Goal: Task Accomplishment & Management: Complete application form

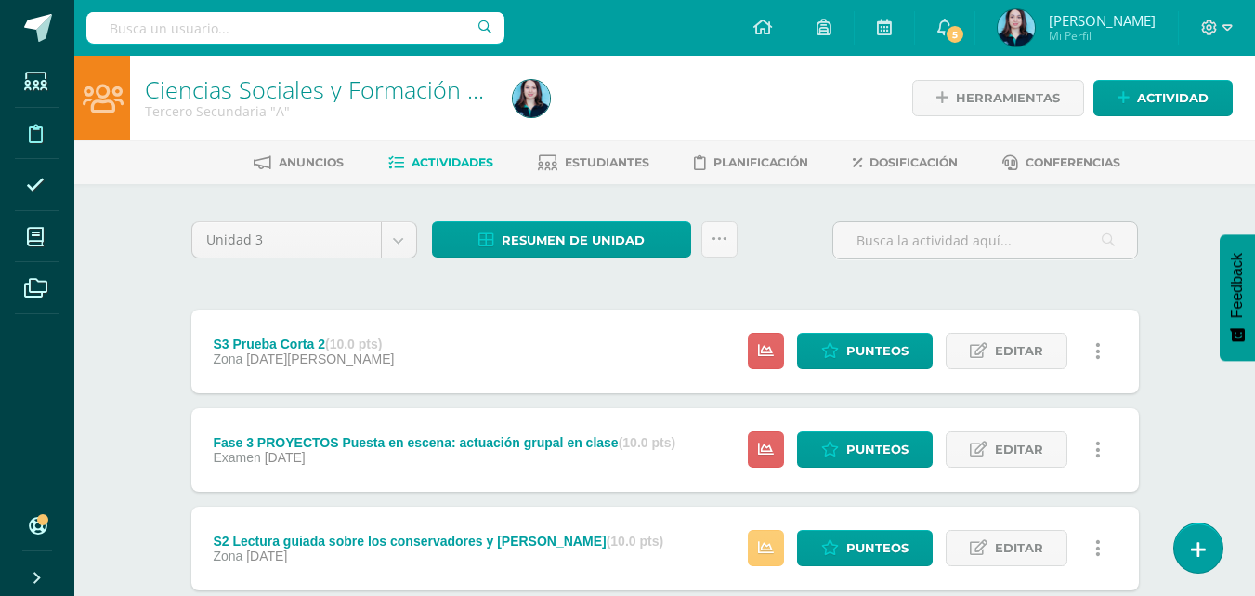
click at [48, 123] on span at bounding box center [36, 133] width 42 height 42
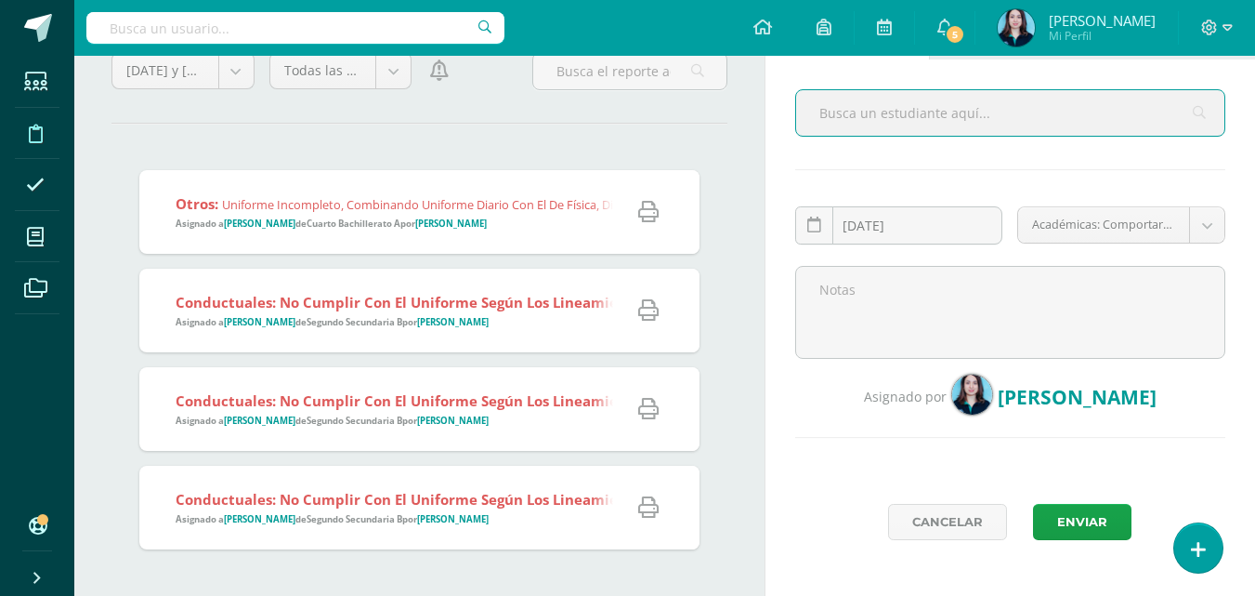
scroll to position [93, 0]
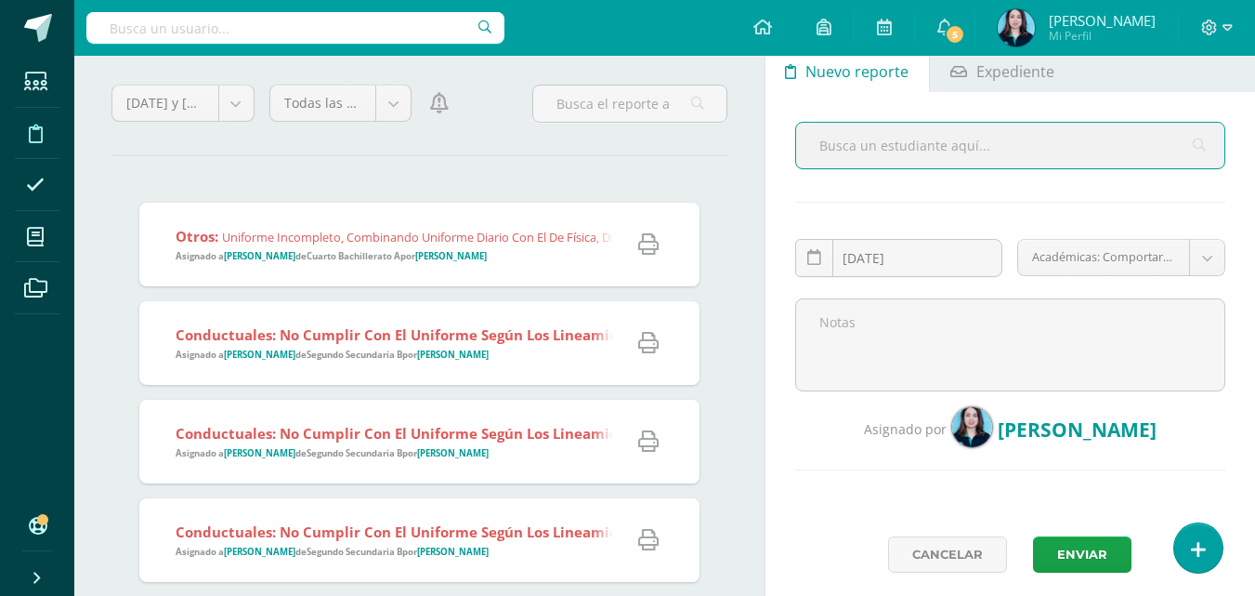
click at [897, 151] on input "text" at bounding box center [1010, 146] width 428 height 46
type input "v"
type input "[PERSON_NAME]"
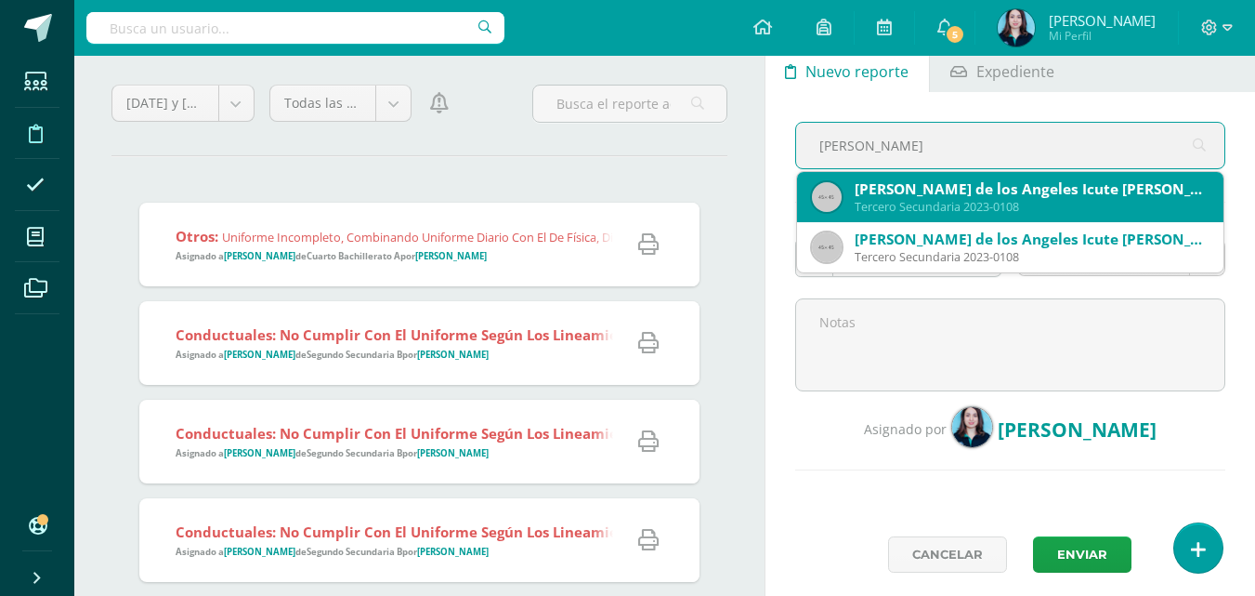
click at [892, 180] on div "[PERSON_NAME] de los Angeles Icute [PERSON_NAME]" at bounding box center [1032, 189] width 354 height 20
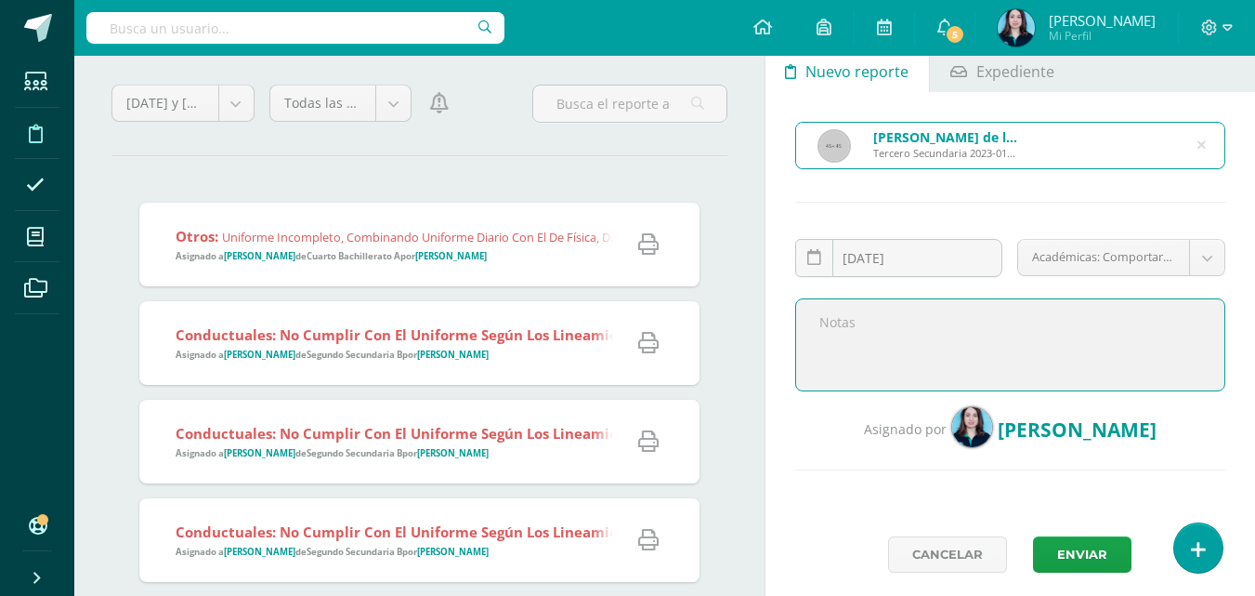
click at [855, 324] on textarea at bounding box center [1010, 344] width 430 height 93
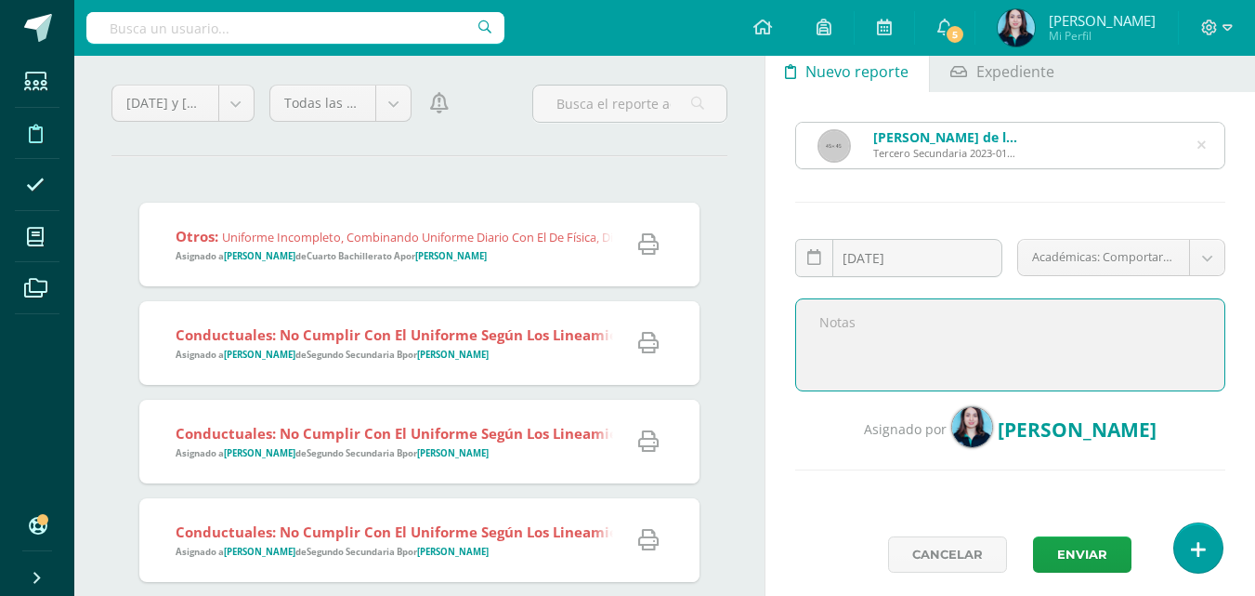
paste textarea "Se observa que la alumna se presenta a clases con exceso de maquillaje, lo cual…"
type textarea "Se observa que la alumna se presenta a clases con exceso de maquillaje, lo cual…"
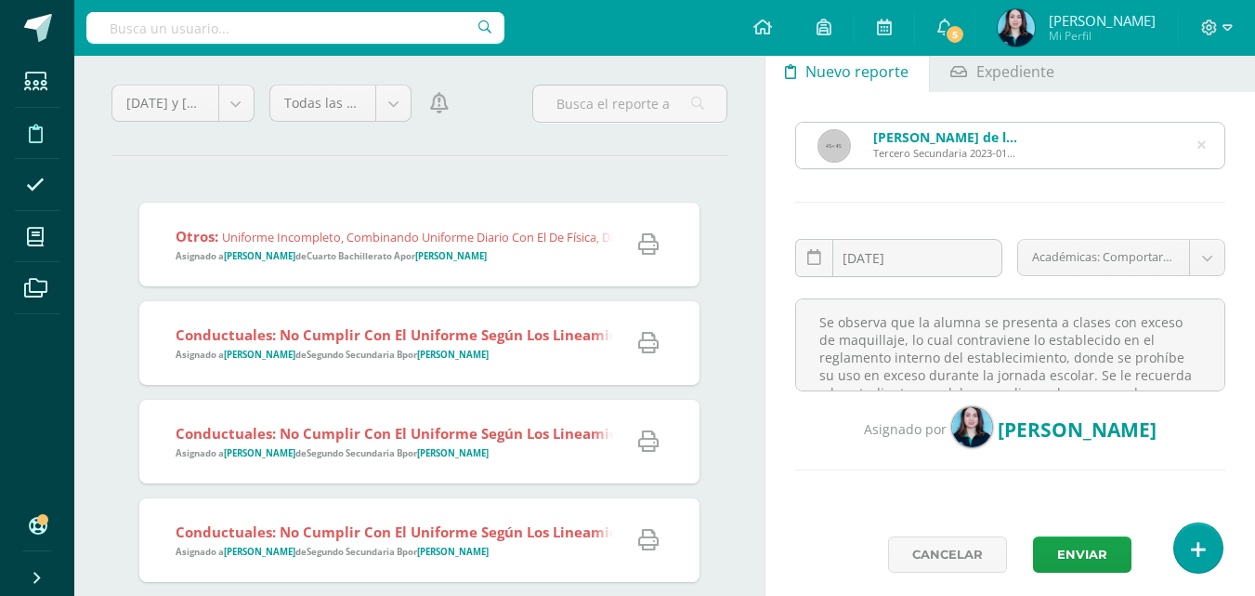
drag, startPoint x: 847, startPoint y: 332, endPoint x: 864, endPoint y: 123, distance: 209.7
click at [865, 122] on div "[PERSON_NAME] de los Angeles Icute Castillo Tercero Secundaria 2023-0108 [PERSO…" at bounding box center [1010, 145] width 430 height 47
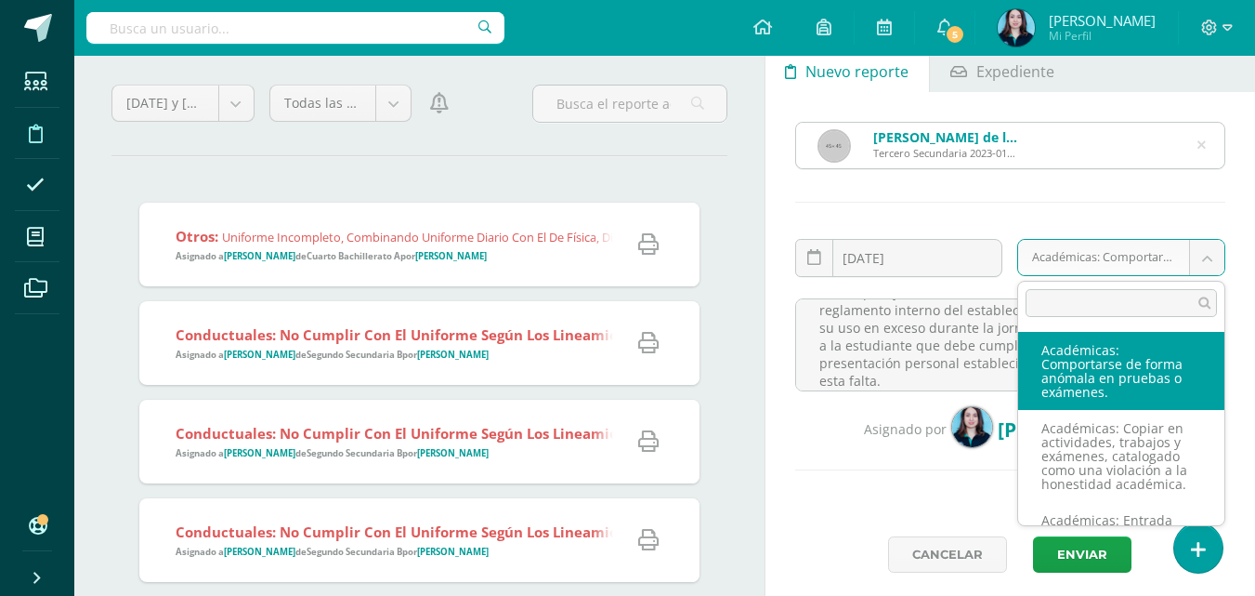
click at [1200, 259] on body "Estudiantes Disciplina Asistencia Mis cursos Archivos Soporte Centro de ayuda Ú…" at bounding box center [627, 205] width 1255 height 596
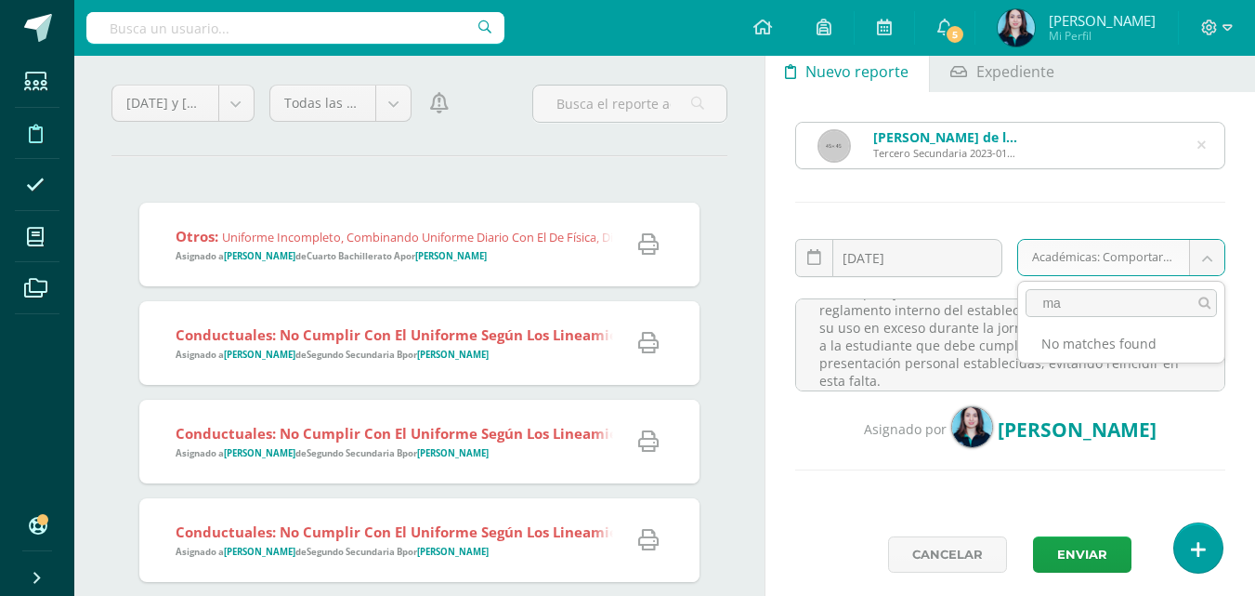
type input "m"
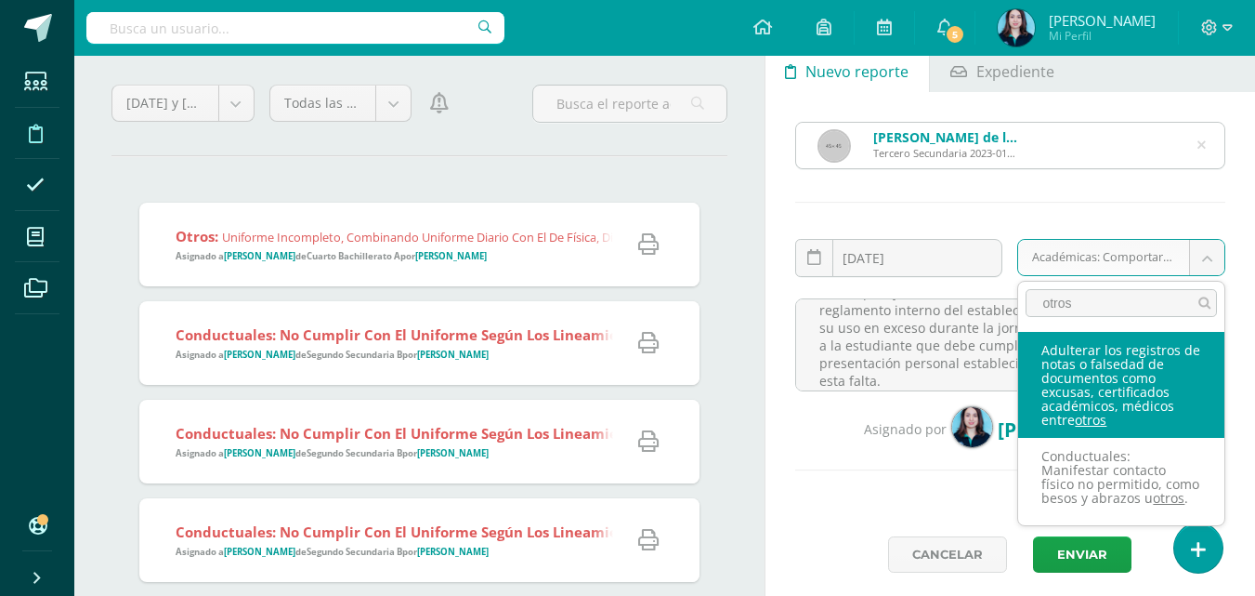
scroll to position [93, 0]
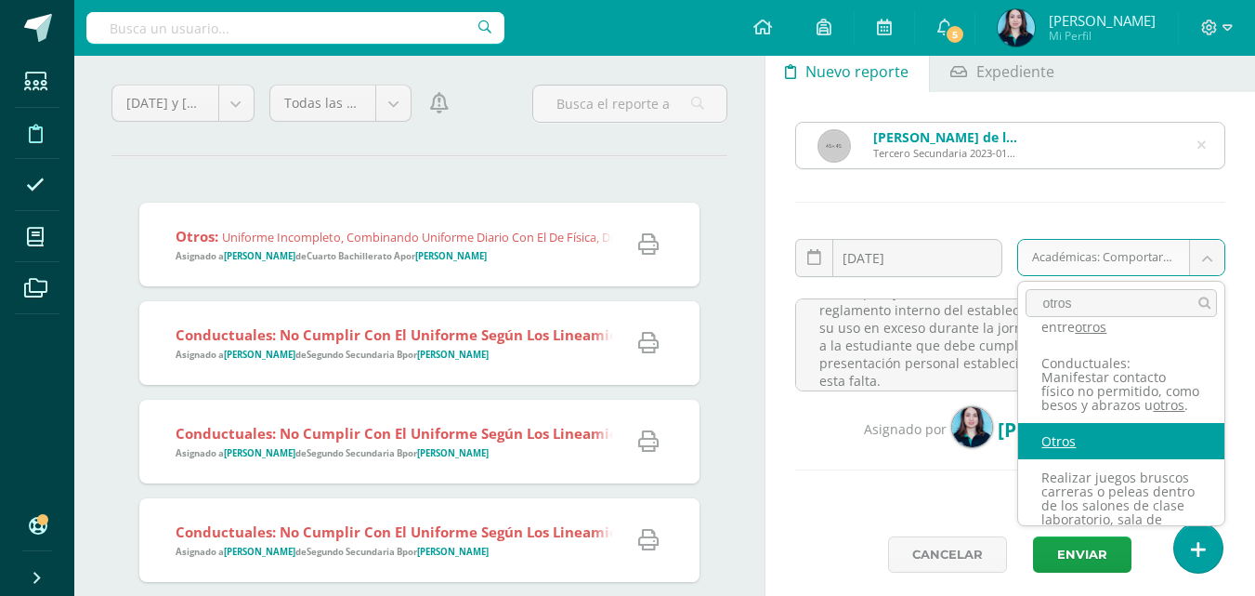
type input "otros"
select select "27"
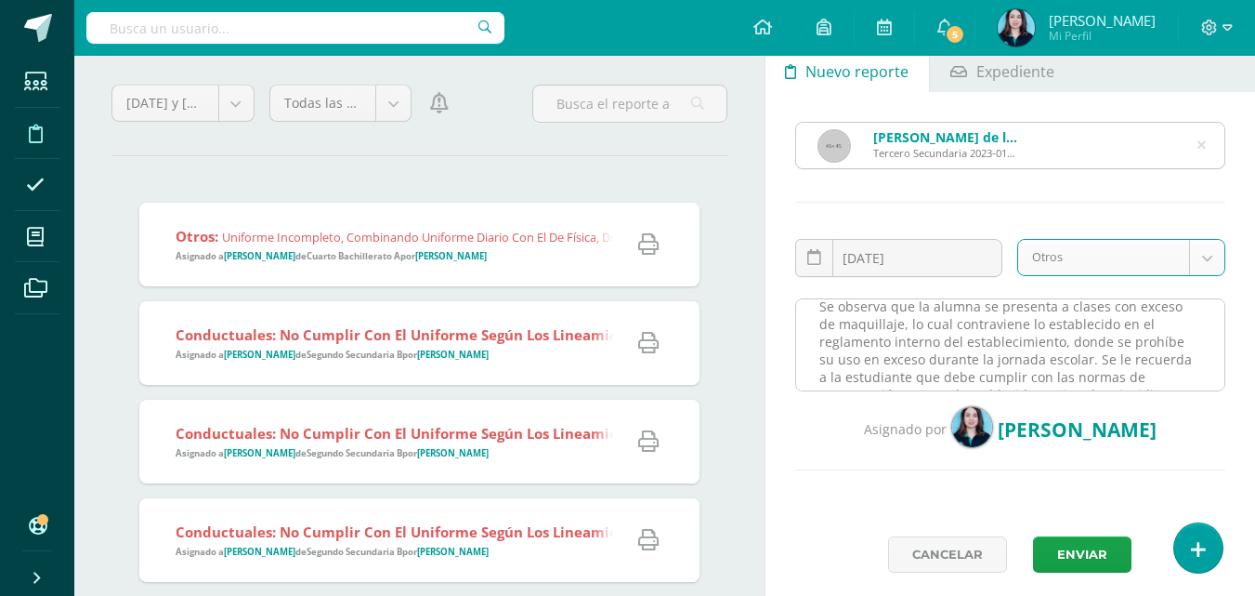
scroll to position [0, 0]
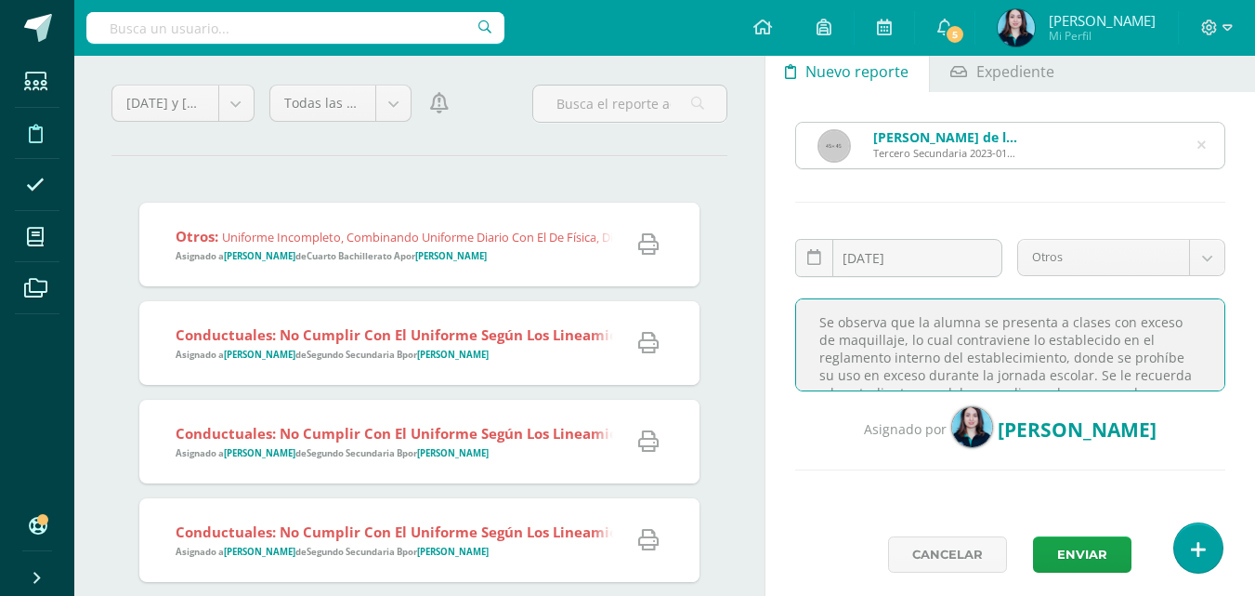
click at [1046, 316] on textarea "Se observa que la alumna se presenta a clases con exceso de maquillaje, lo cual…" at bounding box center [1010, 344] width 430 height 93
click at [1057, 322] on textarea "Se observa que la alumna se presentó a clases con exceso de maquillaje, lo cual…" at bounding box center [1010, 344] width 430 height 93
drag, startPoint x: 1057, startPoint y: 322, endPoint x: 1030, endPoint y: 315, distance: 27.1
click at [1057, 322] on textarea "Se observa que la alumna se presentó a clases con exceso de maquillaje, lo cual…" at bounding box center [1010, 344] width 430 height 93
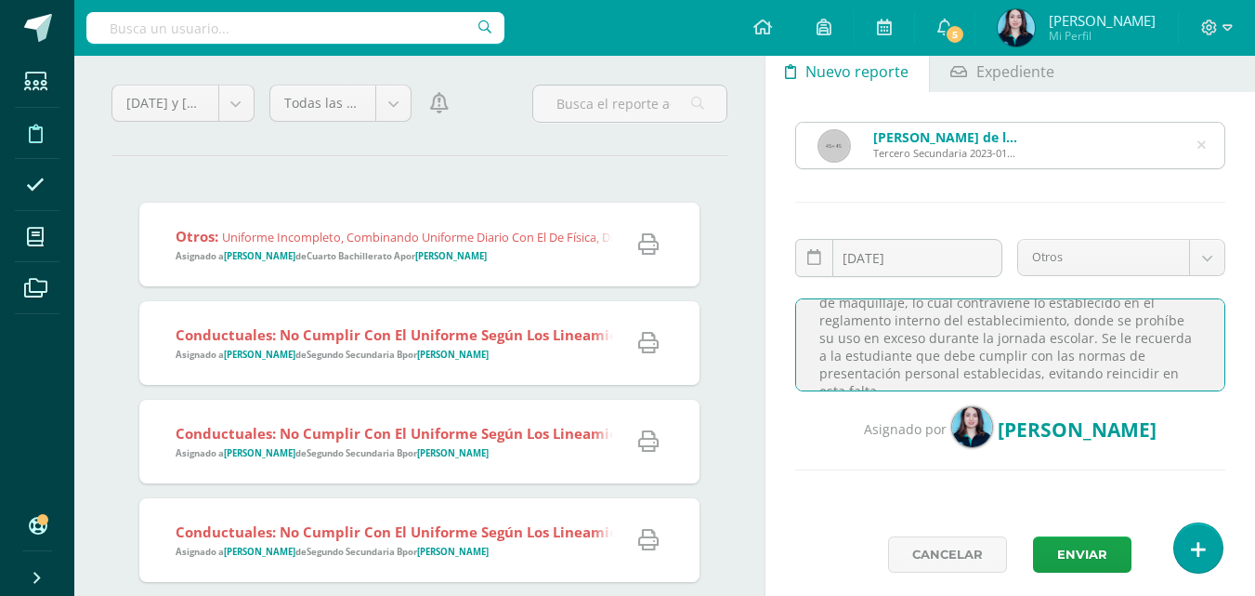
click at [1057, 322] on textarea "Se observa que la alumna se presentó a clases con exceso de maquillaje, lo cual…" at bounding box center [1010, 344] width 430 height 93
click at [1053, 322] on textarea "Se observa que la alumna se presentó a clases con exceso de maquillaje, lo cual…" at bounding box center [1010, 344] width 430 height 93
click at [970, 323] on textarea "Se observa que la alumna se presentó a clases con exceso de maquillaje, lo cual…" at bounding box center [1010, 344] width 430 height 93
drag, startPoint x: 1059, startPoint y: 320, endPoint x: 897, endPoint y: 322, distance: 162.6
click at [897, 322] on textarea "Se observa que la alumna se presentó a clases con exceso de maquillaje, lo cual…" at bounding box center [1010, 344] width 430 height 93
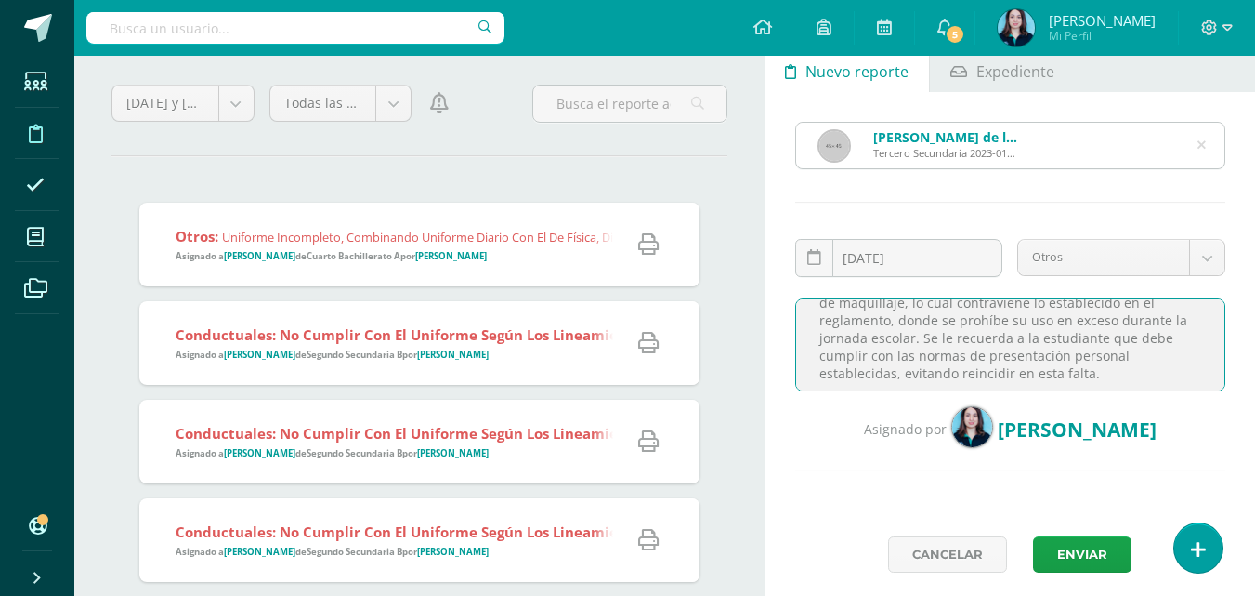
click at [1099, 320] on textarea "Se observa que la alumna se presentó a clases con exceso de maquillaje, lo cual…" at bounding box center [1010, 344] width 430 height 93
drag, startPoint x: 896, startPoint y: 315, endPoint x: 912, endPoint y: 348, distance: 36.2
click at [912, 348] on textarea "Se observa que la alumna se presentó a clases con exceso de maquillaje, lo cual…" at bounding box center [1010, 344] width 430 height 93
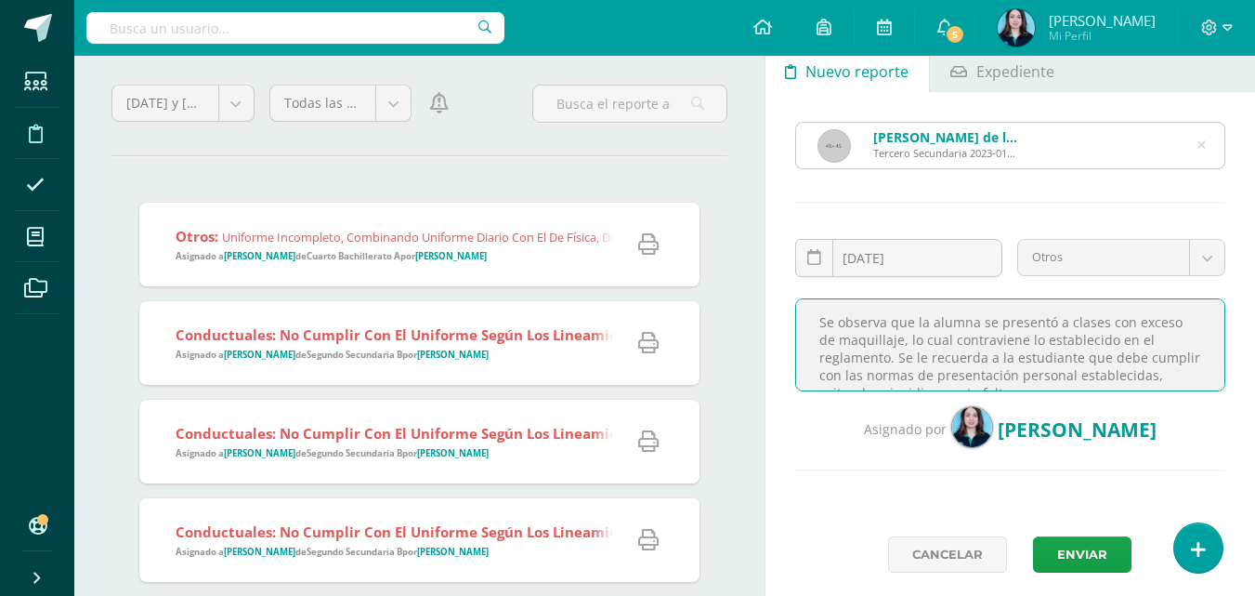
drag, startPoint x: 889, startPoint y: 356, endPoint x: 1113, endPoint y: 341, distance: 224.4
click at [1113, 341] on textarea "Se observa que la alumna se presentó a clases con exceso de maquillaje, lo cual…" at bounding box center [1010, 344] width 430 height 93
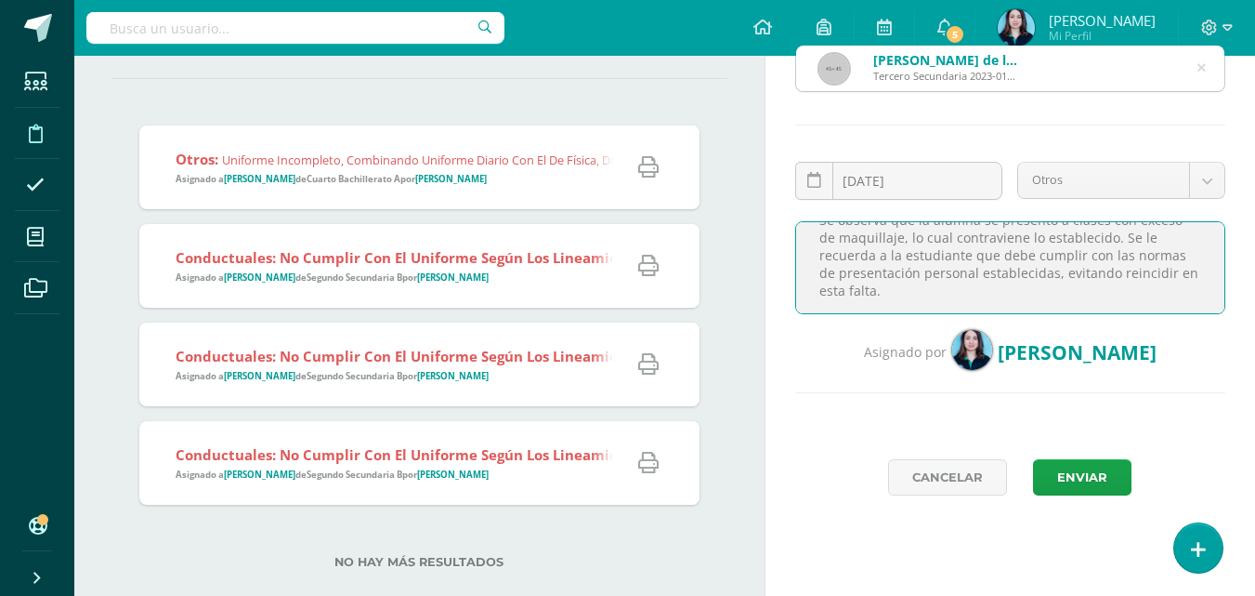
scroll to position [138, 0]
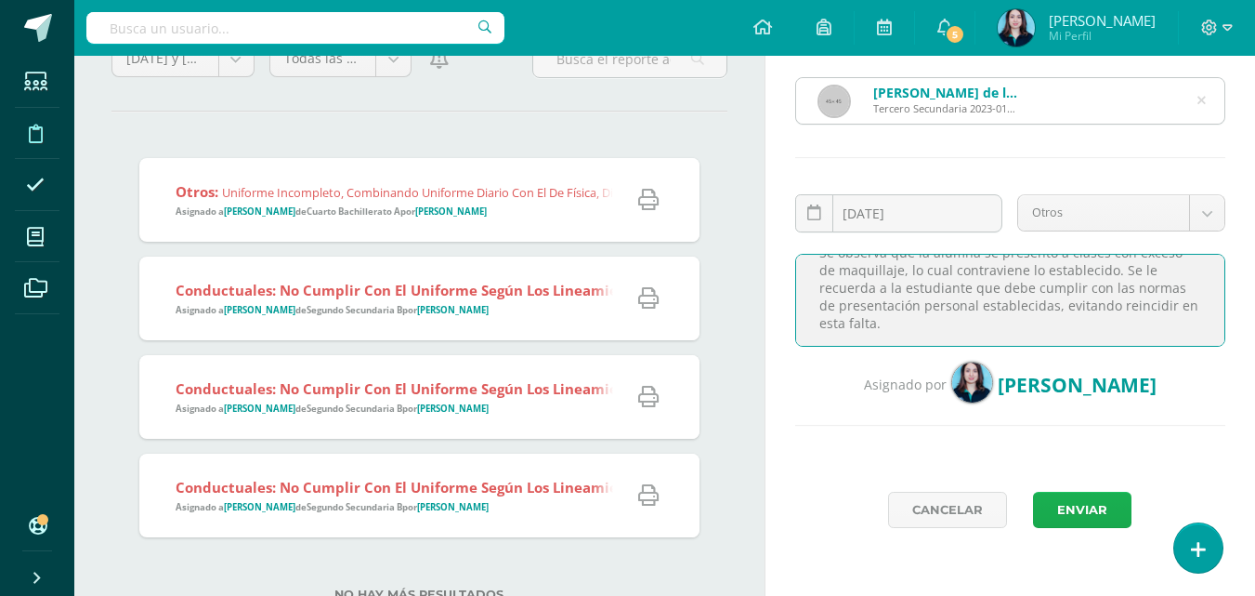
type textarea "Se observa que la alumna se presentó a clases con exceso de maquillaje, lo cual…"
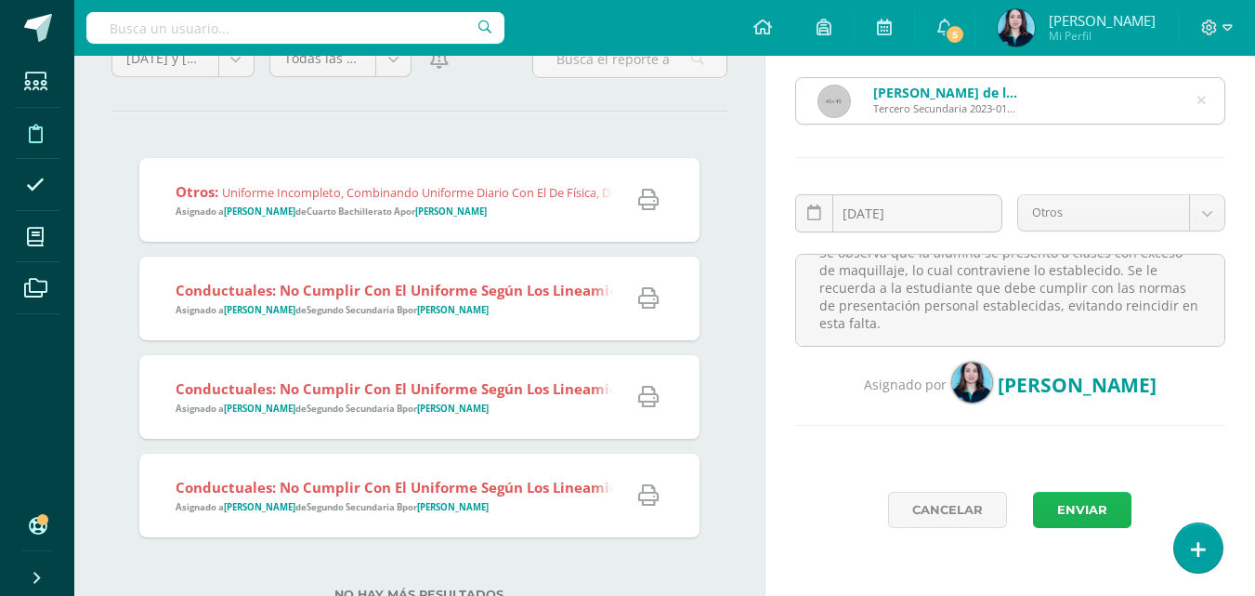
click at [1089, 514] on button "Enviar" at bounding box center [1082, 510] width 98 height 36
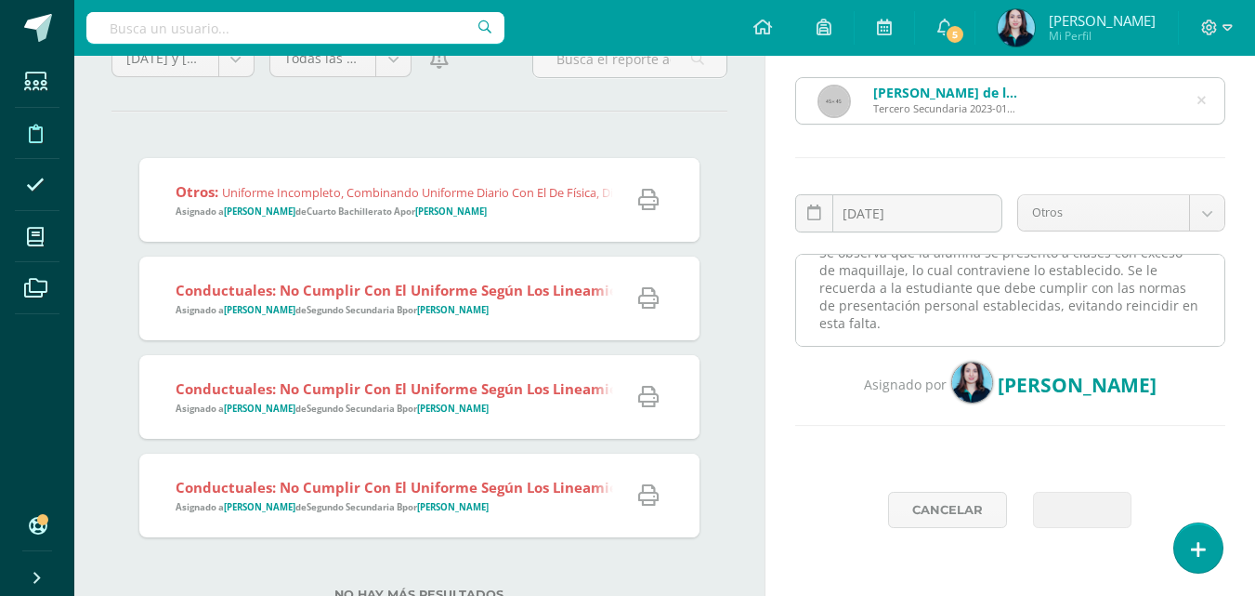
scroll to position [0, 0]
